Goal: Task Accomplishment & Management: Use online tool/utility

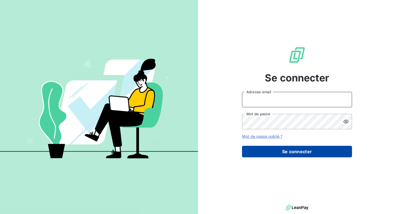
type input "[EMAIL_ADDRESS][DOMAIN_NAME]"
click at [294, 151] on button "Se connecter" at bounding box center [297, 152] width 110 height 12
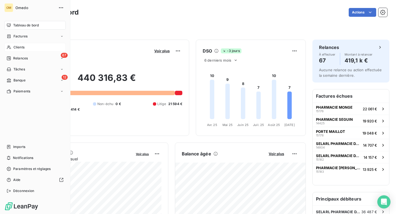
click at [18, 46] on span "Clients" at bounding box center [18, 47] width 11 height 5
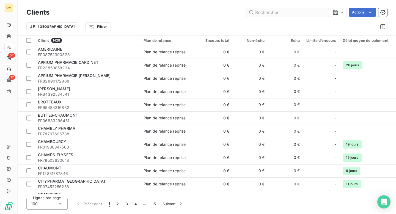
click at [302, 16] on input "text" at bounding box center [288, 12] width 83 height 9
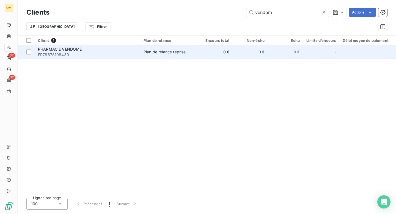
type input "vendom"
click at [199, 57] on td "0 €" at bounding box center [215, 51] width 35 height 13
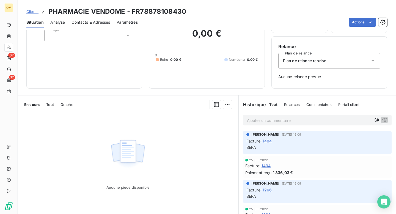
scroll to position [57, 0]
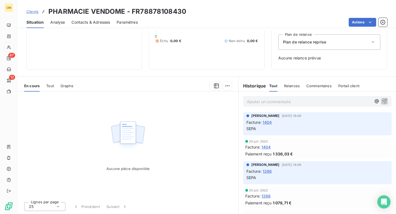
click at [269, 171] on span "1266" at bounding box center [267, 171] width 9 height 6
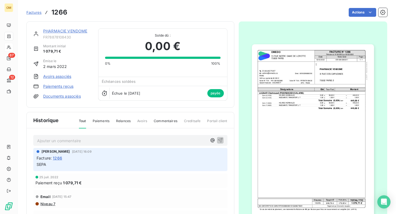
click at [288, 140] on img "button" at bounding box center [313, 130] width 122 height 173
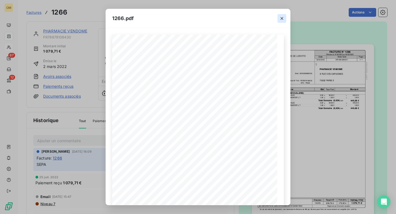
click at [283, 18] on icon "button" at bounding box center [282, 18] width 3 height 3
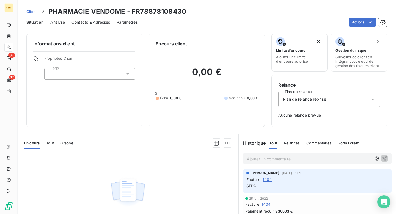
click at [268, 179] on span "1404" at bounding box center [267, 180] width 9 height 6
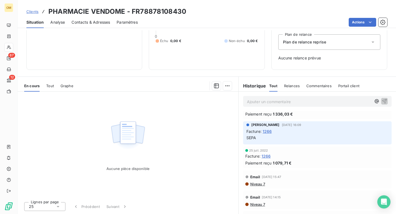
scroll to position [47, 0]
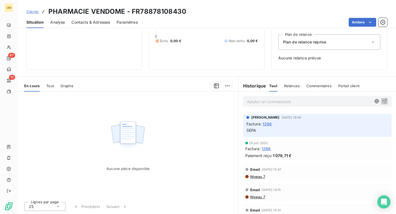
click at [268, 147] on span "1266" at bounding box center [266, 149] width 9 height 6
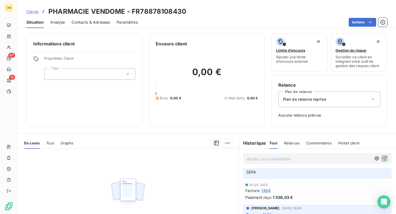
scroll to position [21, 0]
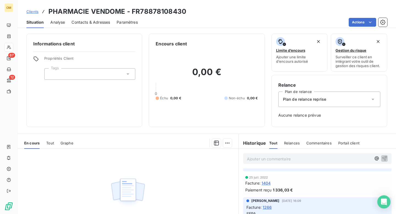
click at [267, 184] on span "1404" at bounding box center [266, 183] width 9 height 6
